Goal: Navigation & Orientation: Find specific page/section

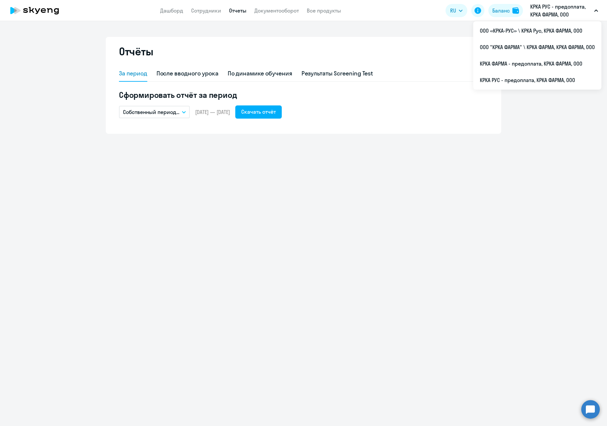
click at [564, 5] on p "КРКА РУС - предоплата, КРКА ФАРМА, ООО" at bounding box center [561, 11] width 61 height 16
click at [550, 9] on p "КРКА РУС - предоплата, КРКА ФАРМА, ООО" at bounding box center [561, 11] width 61 height 16
click at [539, 18] on p "КРКА РУС - предоплата, КРКА ФАРМА, ООО" at bounding box center [561, 11] width 61 height 16
click at [545, 5] on p "КРКА РУС - предоплата, КРКА ФАРМА, ООО" at bounding box center [561, 11] width 61 height 16
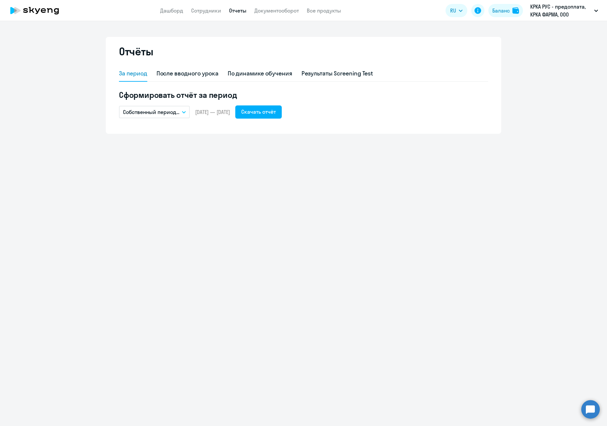
click at [545, 5] on p "КРКА РУС - предоплата, КРКА ФАРМА, ООО" at bounding box center [561, 11] width 61 height 16
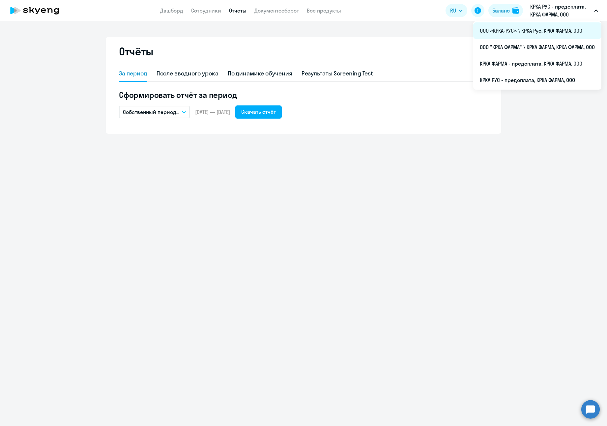
click at [534, 28] on li "ООО «КРКА-РУС» \ КРКА Рус, КРКА ФАРМА, ООО" at bounding box center [537, 30] width 128 height 16
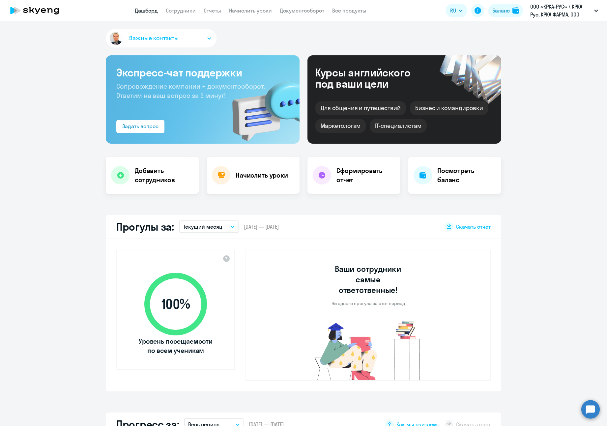
select select "30"
click at [184, 13] on link "Сотрудники" at bounding box center [181, 10] width 30 height 7
select select "30"
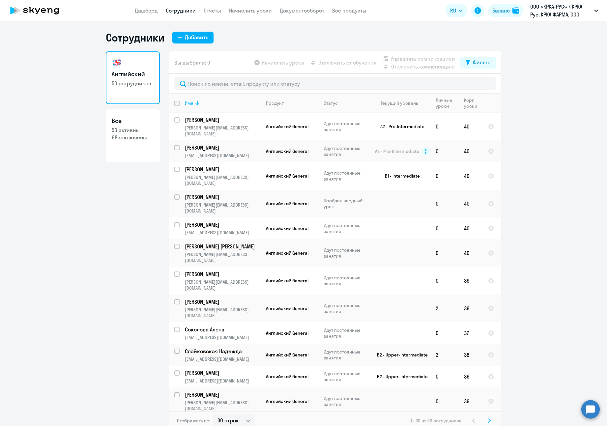
click at [188, 101] on div "Имя" at bounding box center [189, 103] width 9 height 6
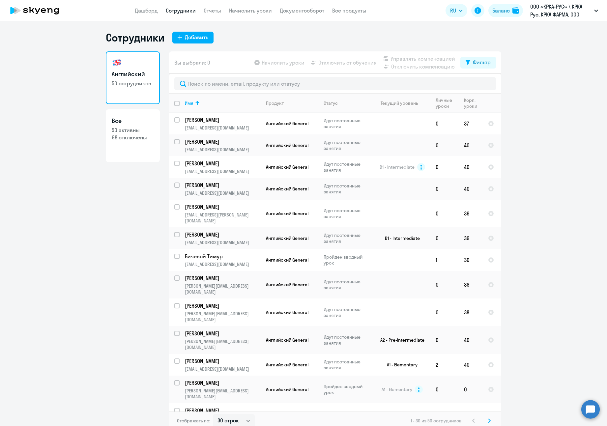
click at [575, 98] on ng-component "Сотрудники Добавить Английский 50 сотрудников Все 50 активны 98 отключены Вы вы…" at bounding box center [303, 230] width 607 height 399
